Goal: Task Accomplishment & Management: Manage account settings

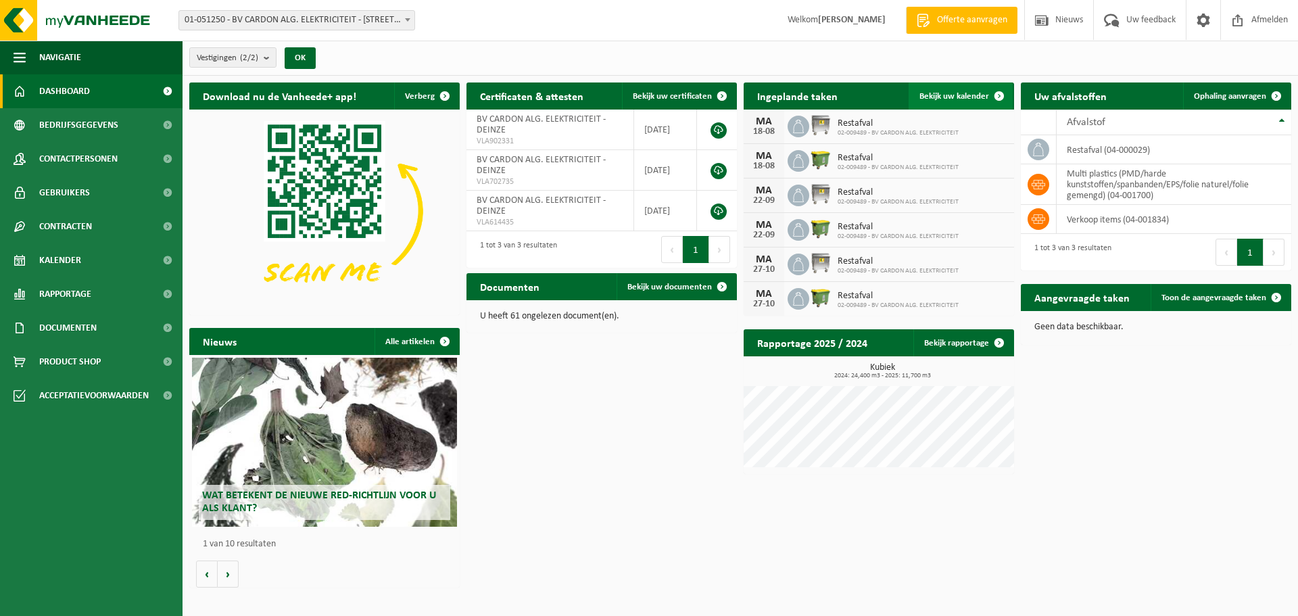
click at [933, 89] on link "Bekijk uw kalender" at bounding box center [960, 95] width 104 height 27
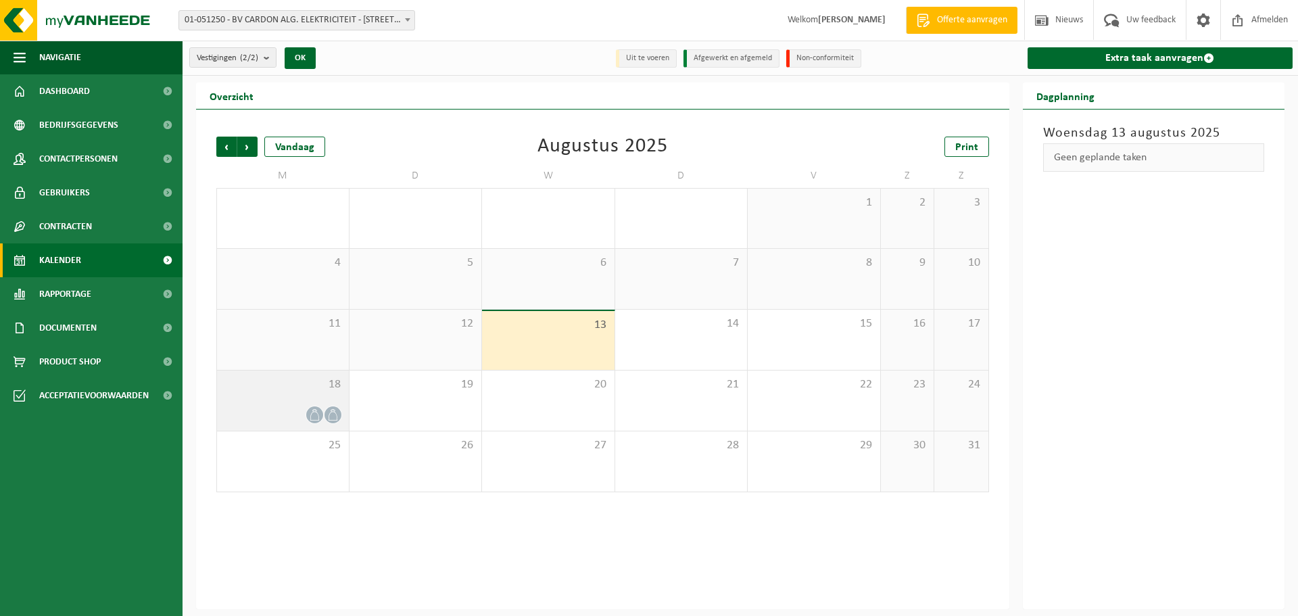
click at [318, 412] on icon at bounding box center [314, 414] width 11 height 11
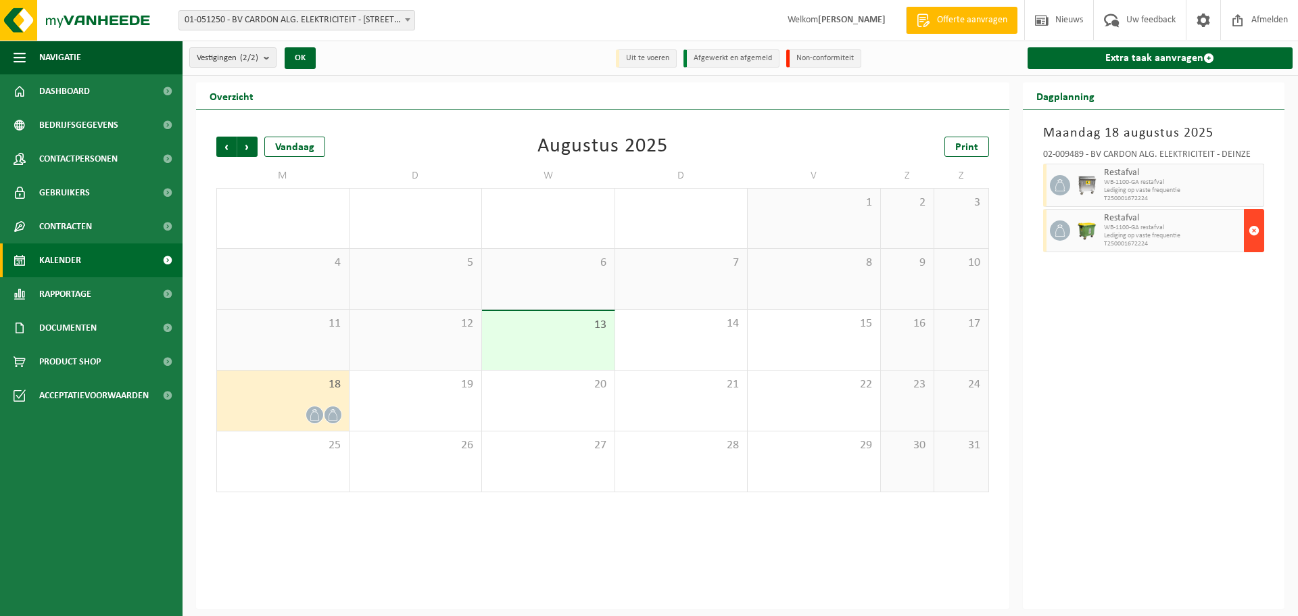
click at [1252, 235] on span "button" at bounding box center [1253, 230] width 11 height 27
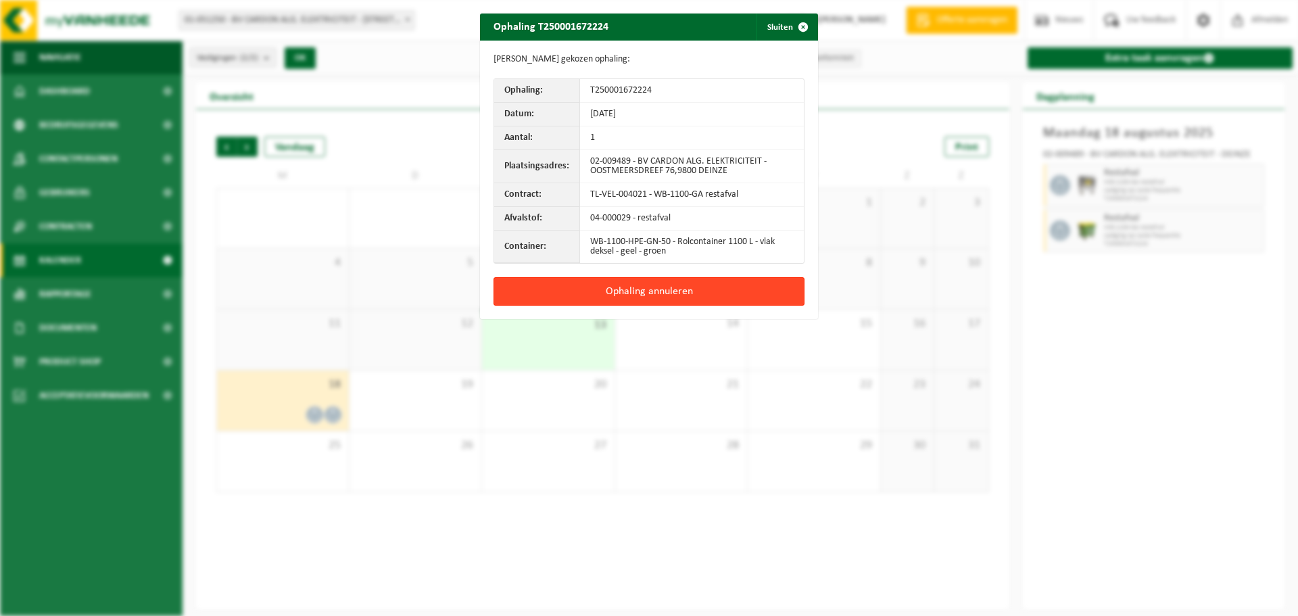
click at [693, 288] on button "Ophaling annuleren" at bounding box center [648, 291] width 311 height 28
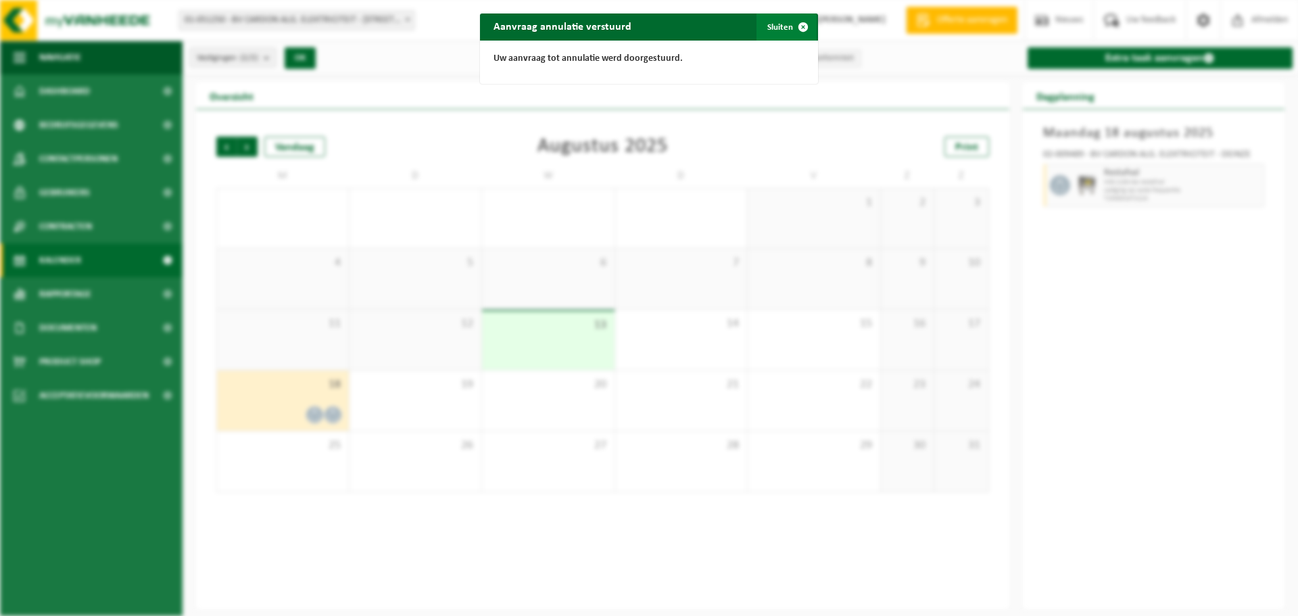
click at [795, 23] on span "button" at bounding box center [802, 27] width 27 height 27
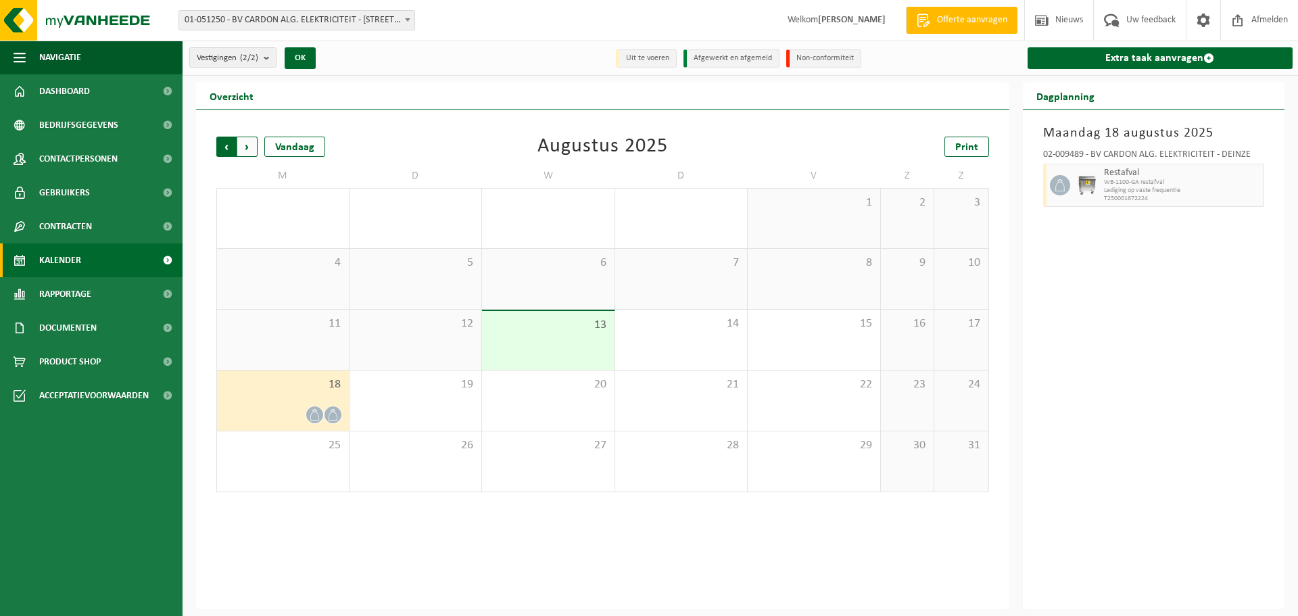
click at [241, 142] on span "Volgende" at bounding box center [247, 147] width 20 height 20
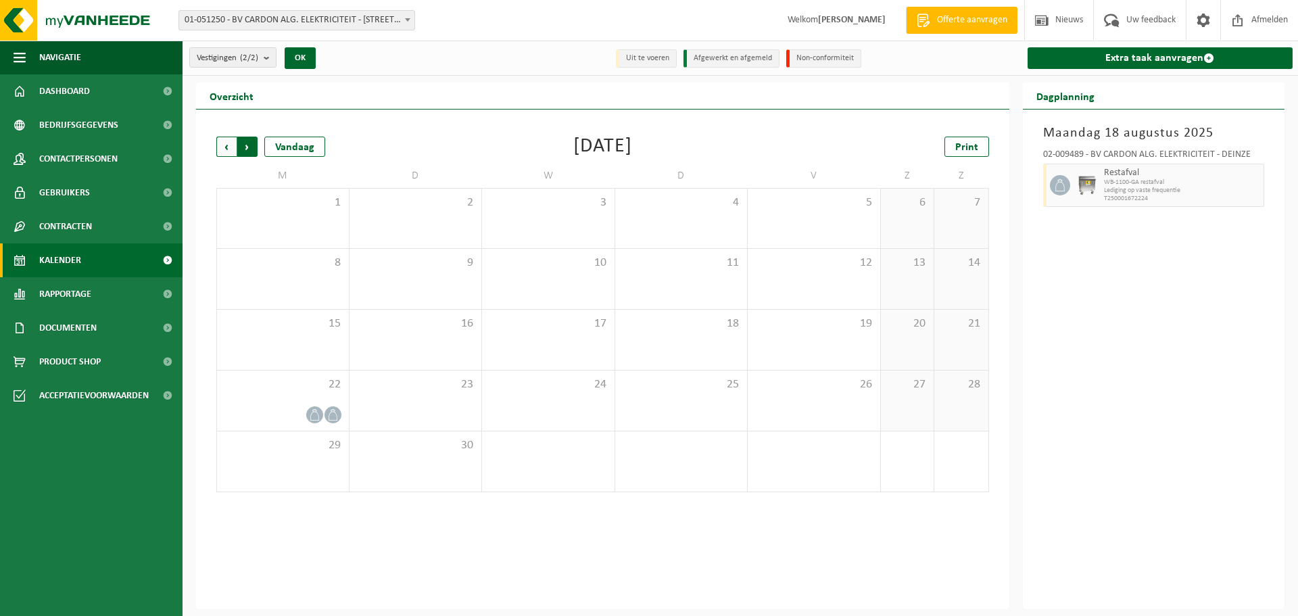
click at [220, 152] on span "Vorige" at bounding box center [226, 147] width 20 height 20
